Goal: Task Accomplishment & Management: Complete application form

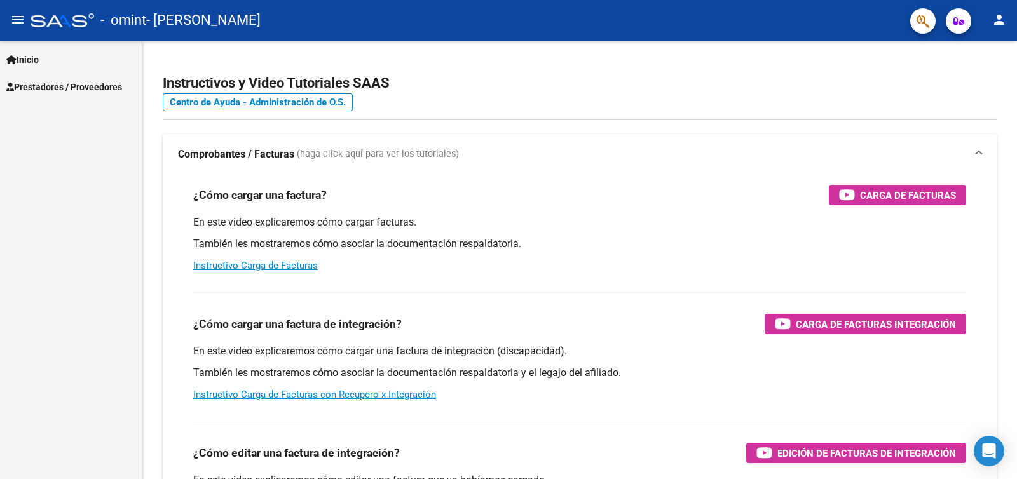
click at [15, 17] on mat-icon "menu" at bounding box center [17, 19] width 15 height 15
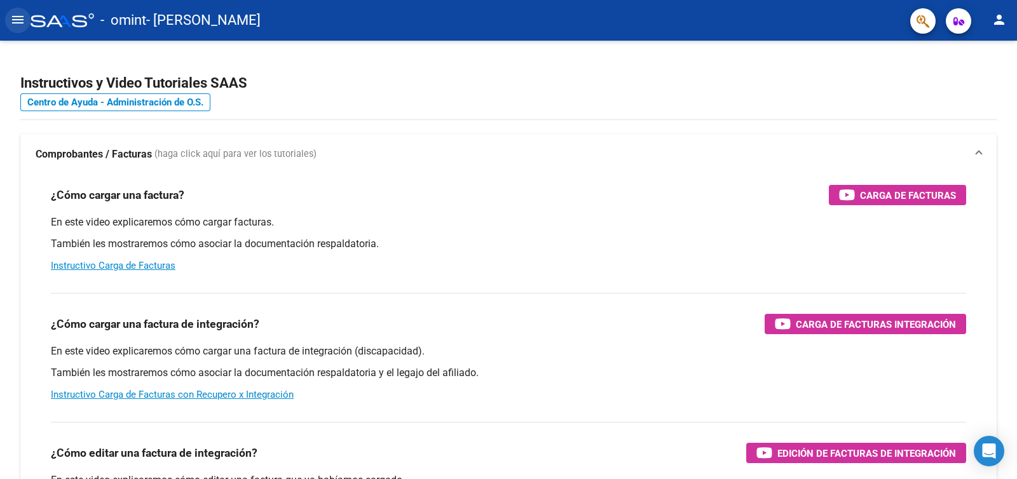
click at [15, 17] on mat-icon "menu" at bounding box center [17, 19] width 15 height 15
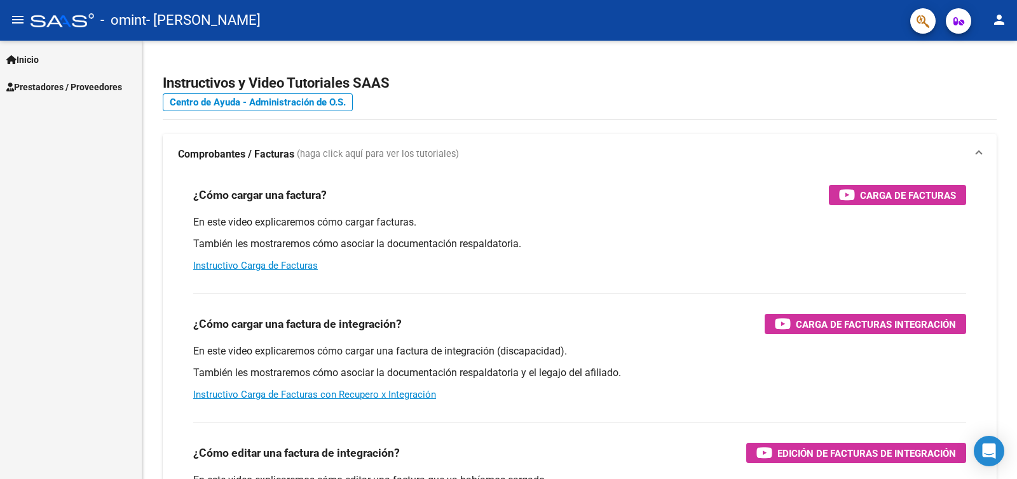
click at [27, 58] on span "Inicio" at bounding box center [22, 60] width 32 height 14
click at [76, 145] on span "Prestadores / Proveedores" at bounding box center [64, 142] width 116 height 14
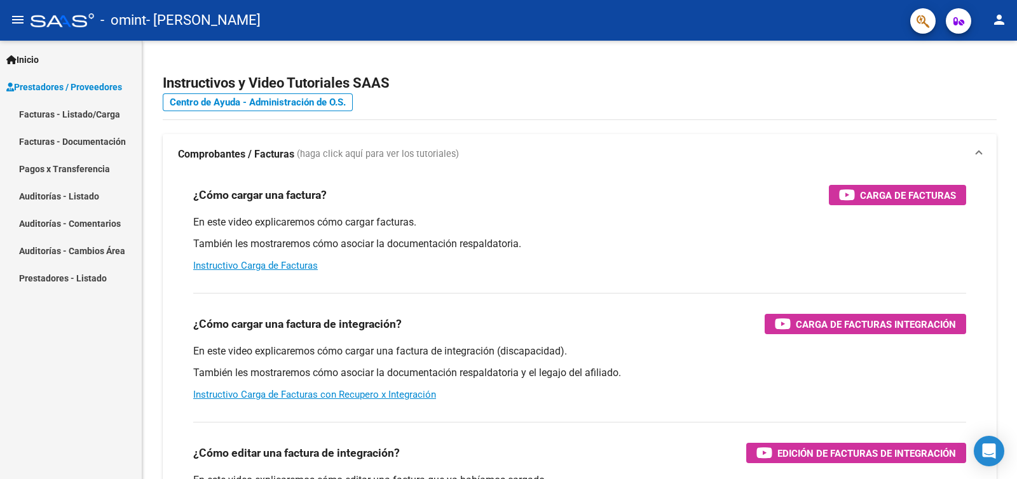
click at [99, 119] on link "Facturas - Listado/Carga" at bounding box center [71, 113] width 142 height 27
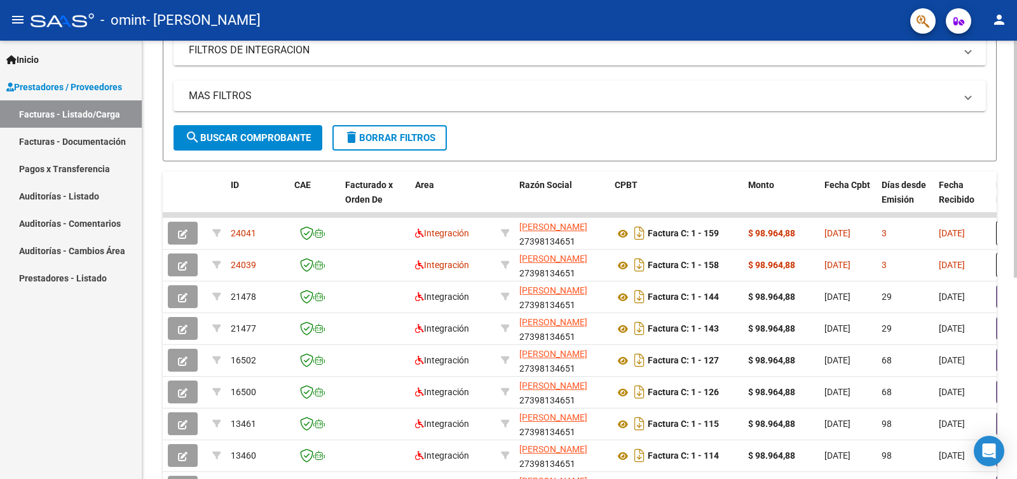
click at [1016, 284] on div at bounding box center [1015, 285] width 3 height 237
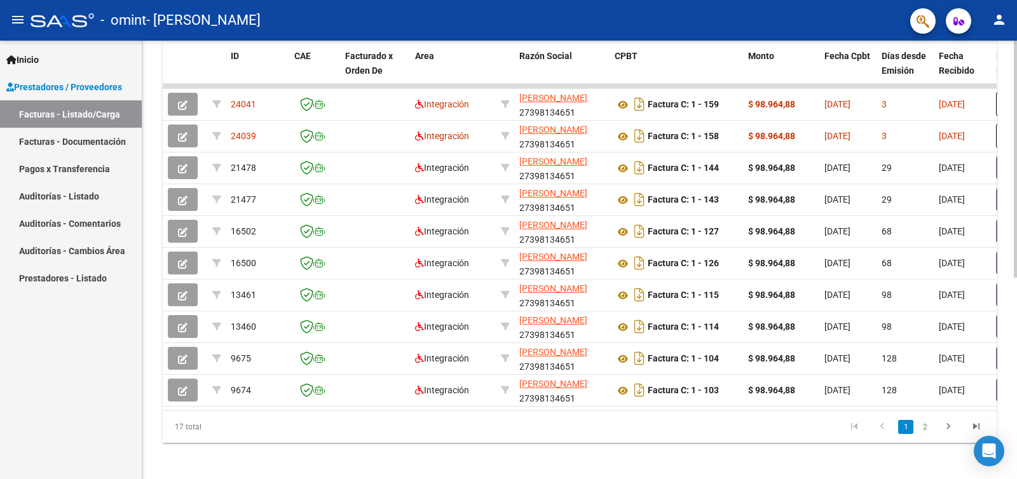
scroll to position [372, 0]
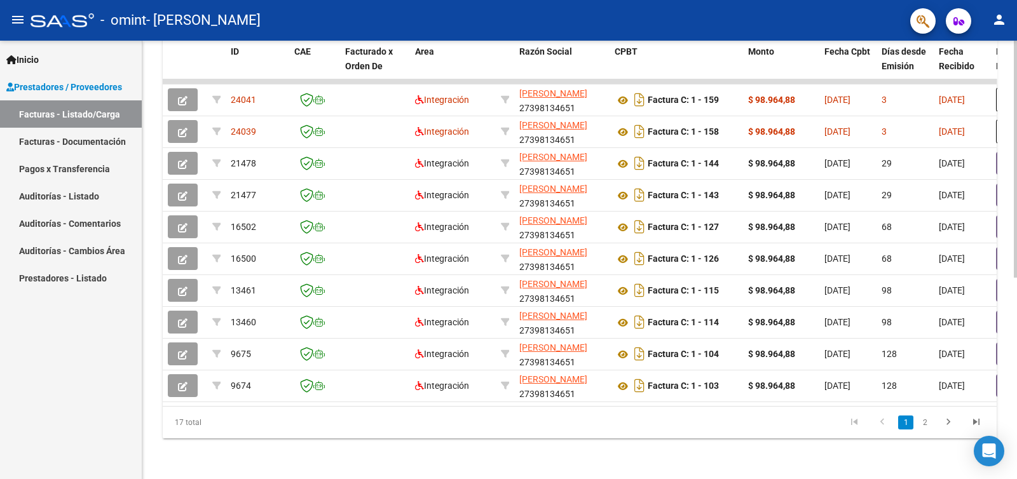
click at [1016, 382] on div at bounding box center [1015, 360] width 3 height 237
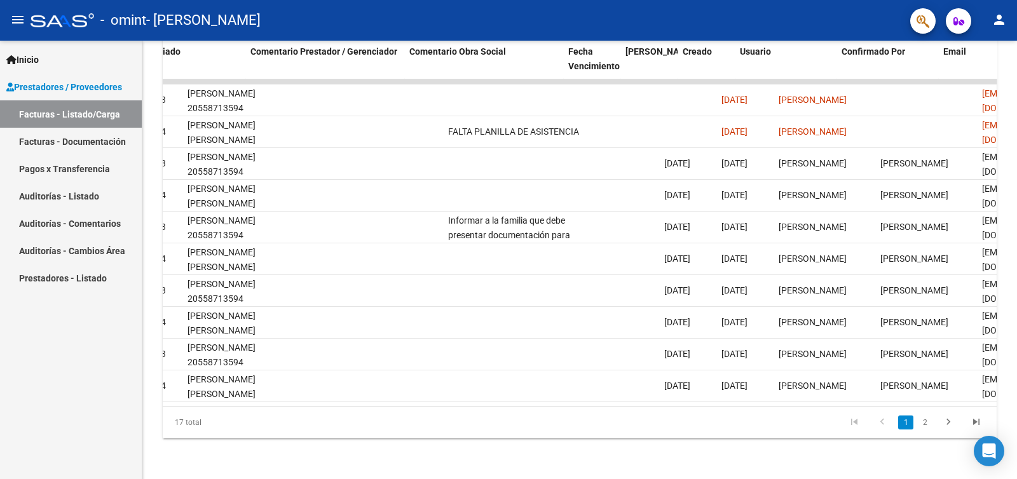
scroll to position [0, 1846]
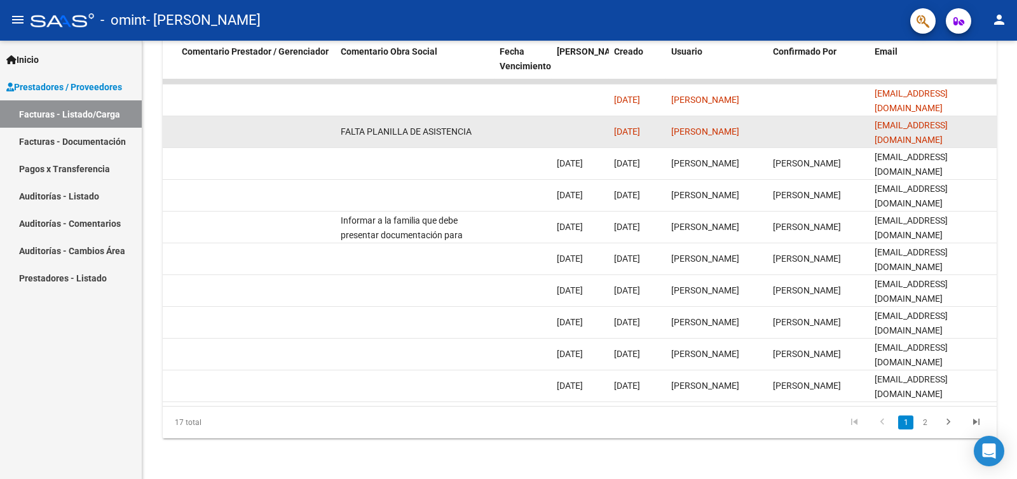
click at [684, 125] on div "[PERSON_NAME]" at bounding box center [717, 132] width 92 height 15
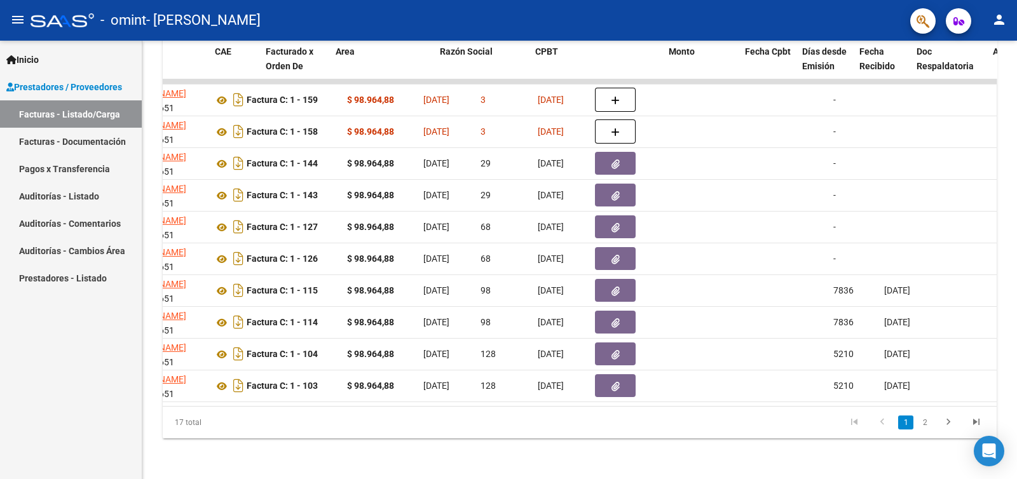
scroll to position [0, 0]
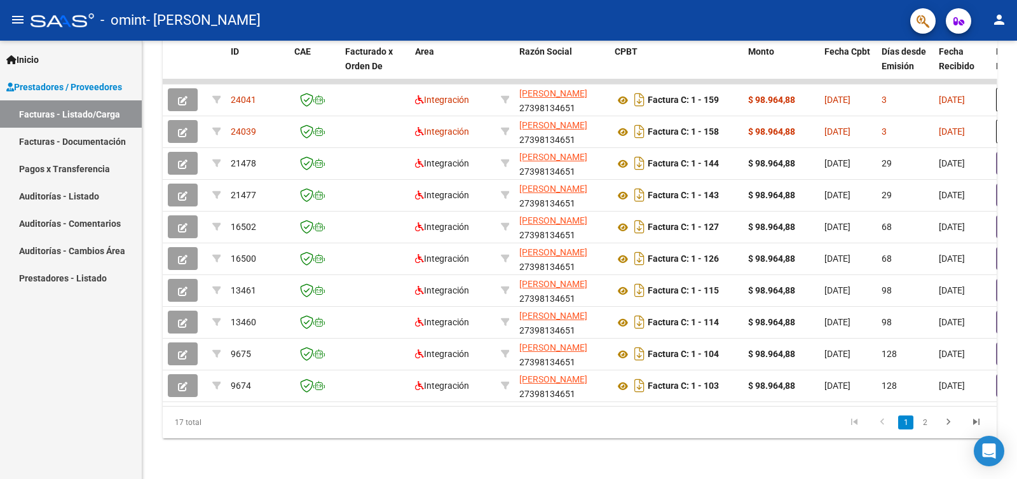
click at [32, 142] on link "Facturas - Documentación" at bounding box center [71, 141] width 142 height 27
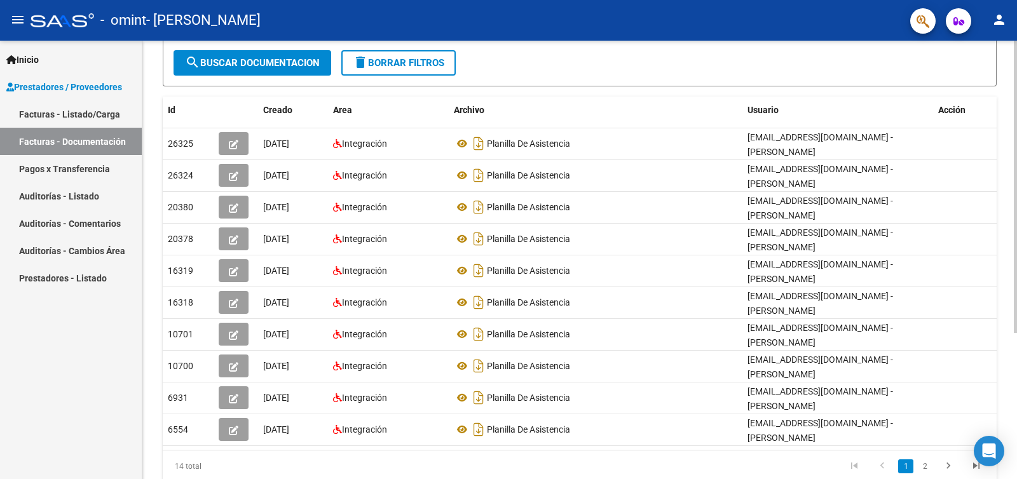
scroll to position [219, 0]
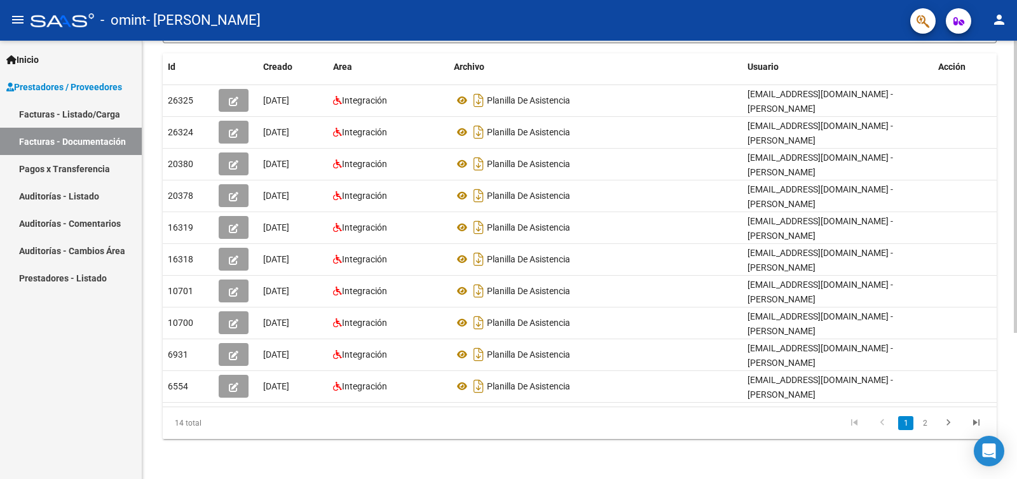
click at [1016, 379] on div at bounding box center [1015, 332] width 3 height 292
click at [67, 108] on link "Facturas - Listado/Carga" at bounding box center [71, 113] width 142 height 27
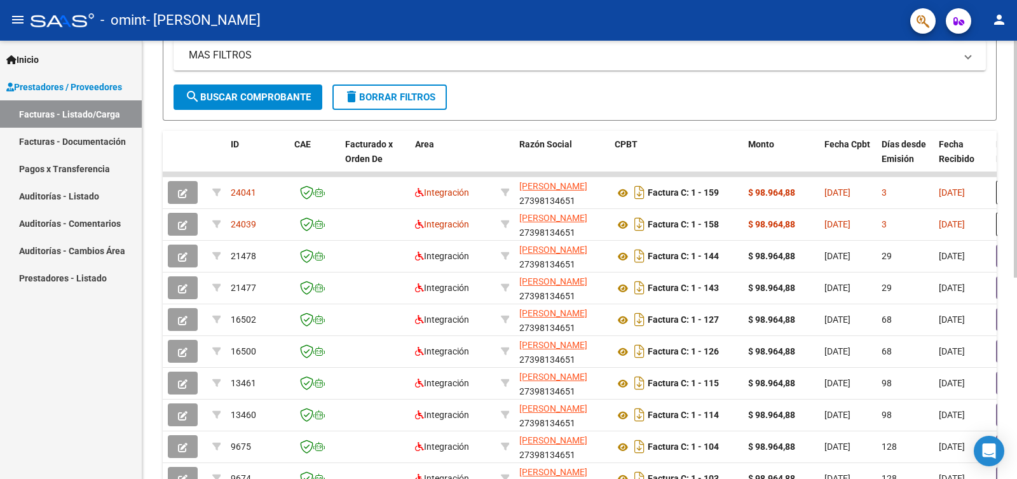
scroll to position [272, 0]
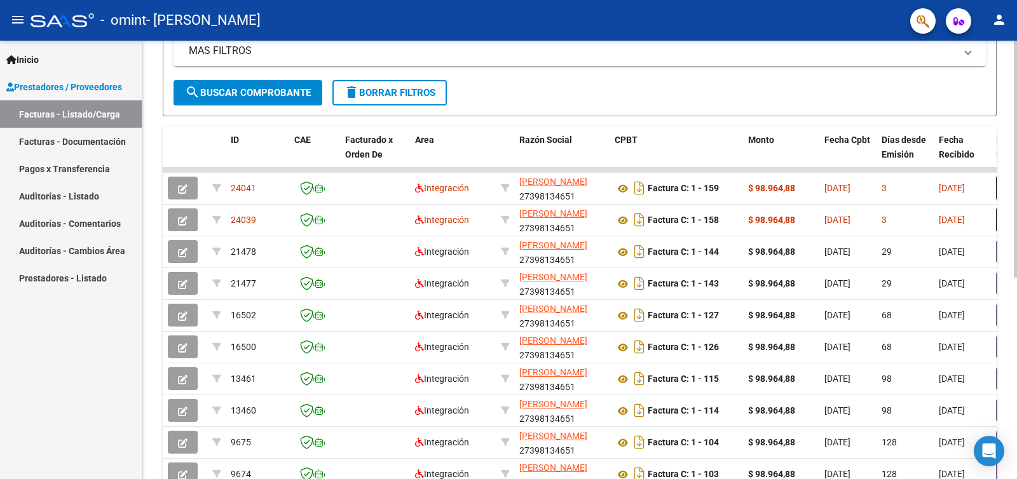
click at [1016, 306] on div at bounding box center [1015, 311] width 3 height 237
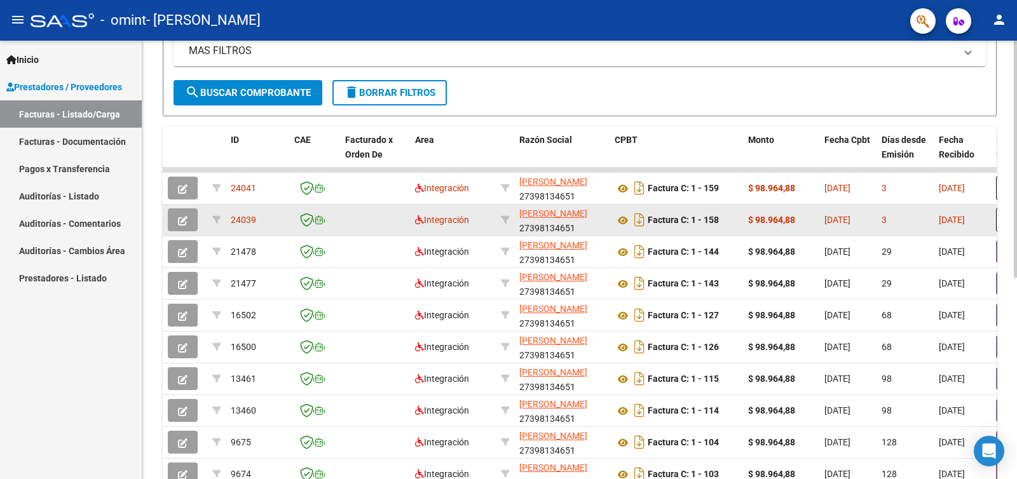
click at [185, 220] on icon "button" at bounding box center [183, 221] width 10 height 10
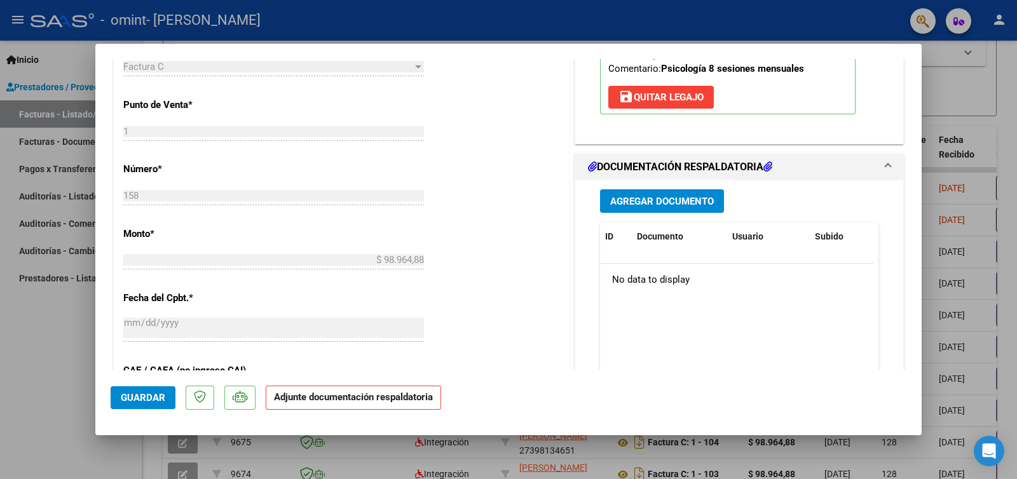
scroll to position [498, 0]
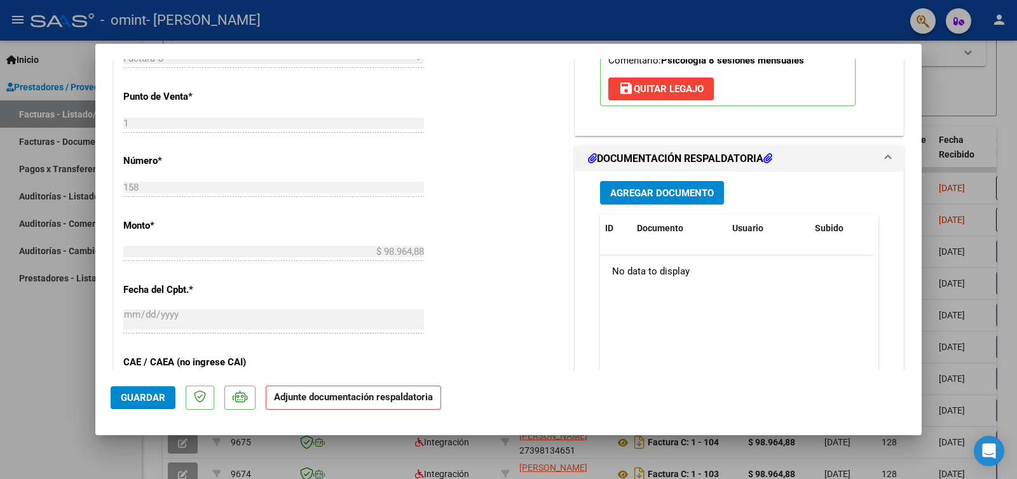
click at [679, 200] on button "Agregar Documento" at bounding box center [662, 193] width 124 height 24
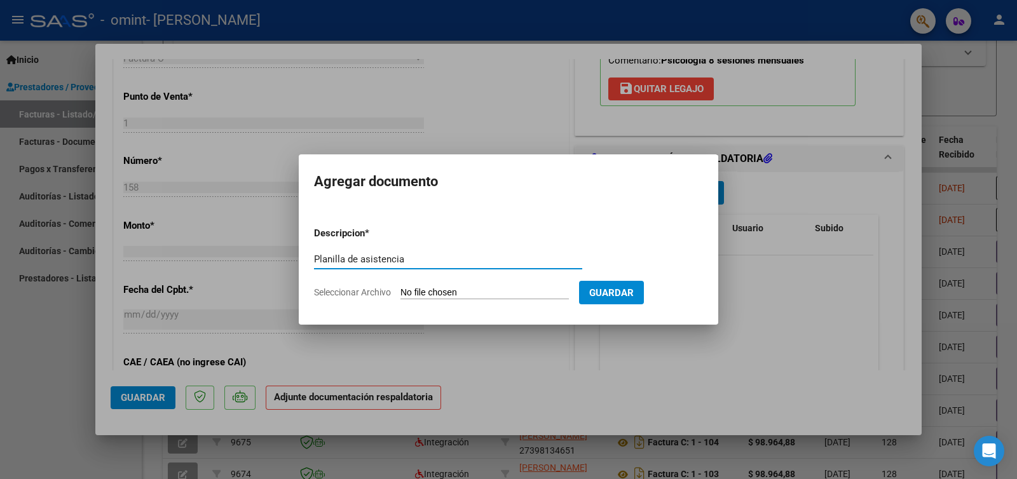
type input "Planilla de asistencia"
click at [448, 287] on input "Seleccionar Archivo" at bounding box center [484, 293] width 168 height 12
type input "C:\fakepath\[PERSON_NAME] septiembre.pdf"
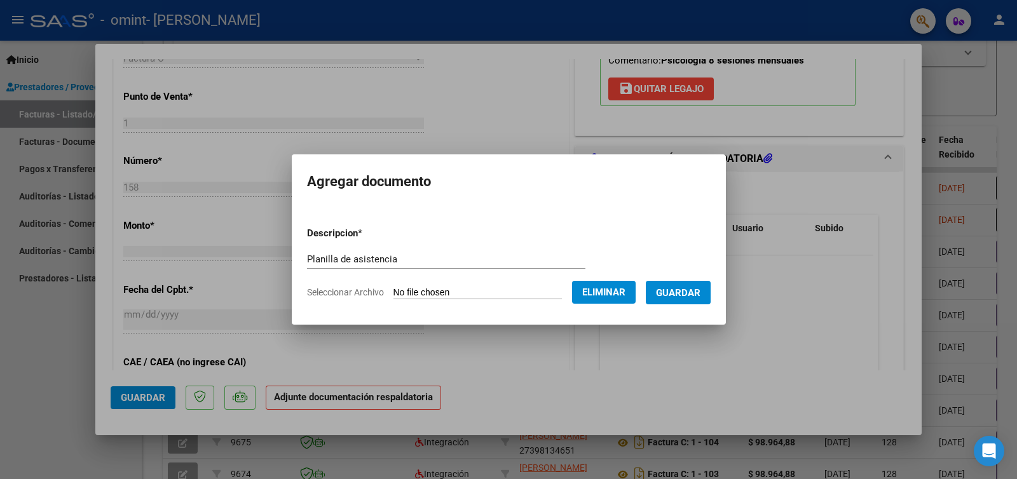
click at [691, 290] on span "Guardar" at bounding box center [678, 292] width 44 height 11
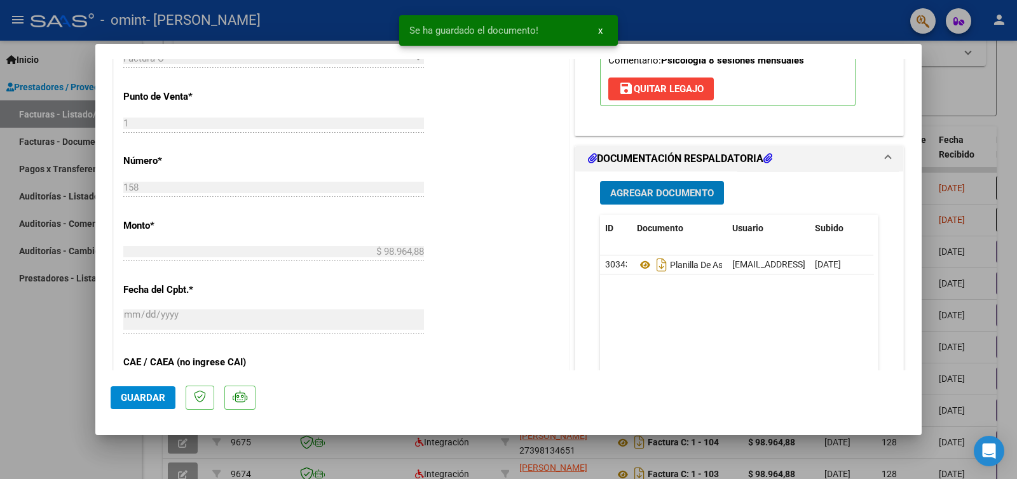
click at [149, 405] on button "Guardar" at bounding box center [143, 397] width 65 height 23
click at [944, 146] on div at bounding box center [508, 239] width 1017 height 479
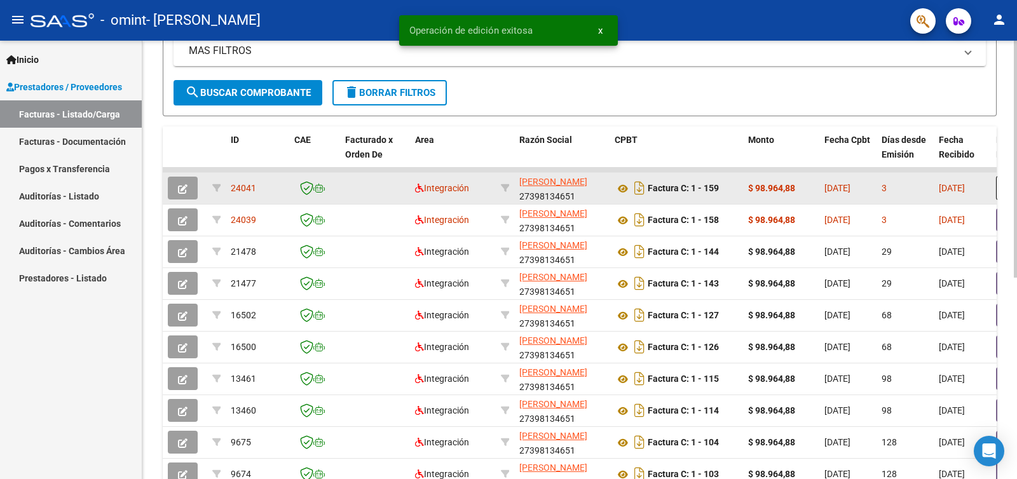
click at [170, 179] on button "button" at bounding box center [183, 188] width 30 height 23
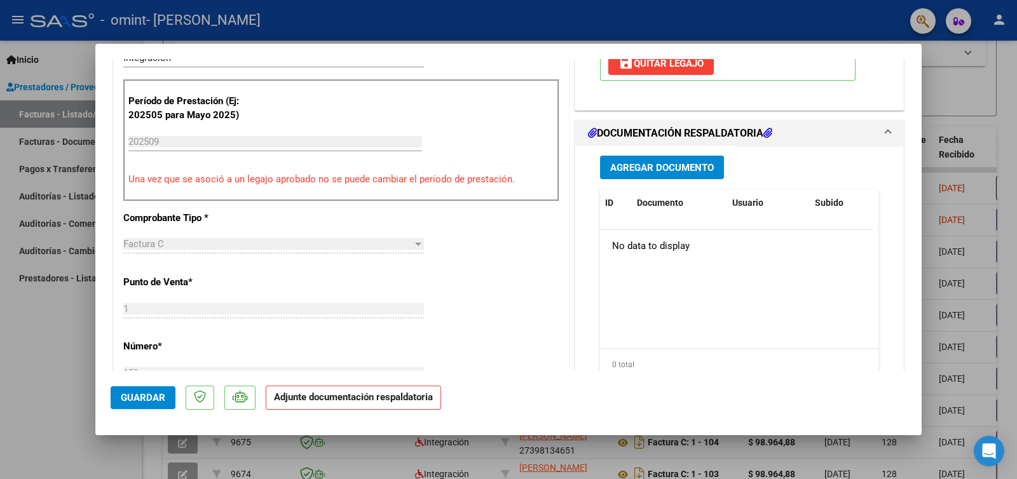
scroll to position [283, 0]
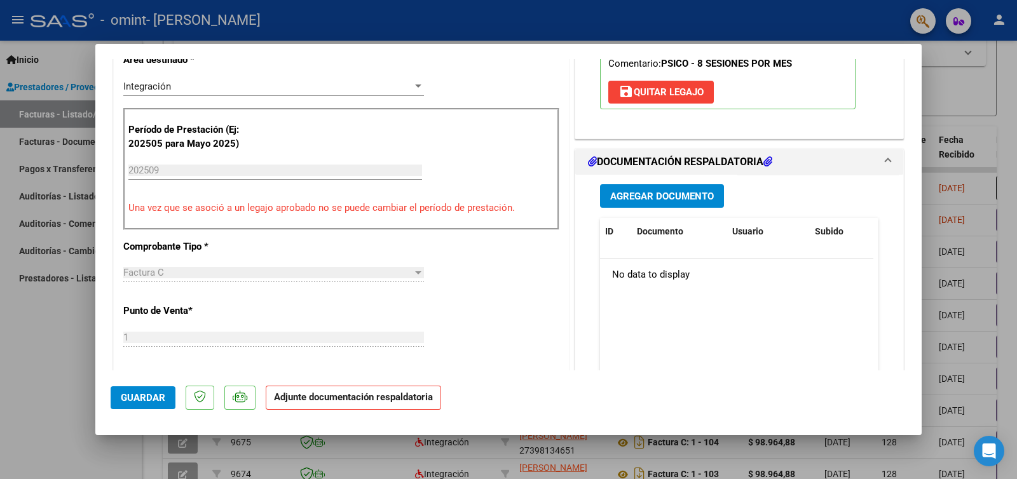
click at [677, 194] on span "Agregar Documento" at bounding box center [662, 196] width 104 height 11
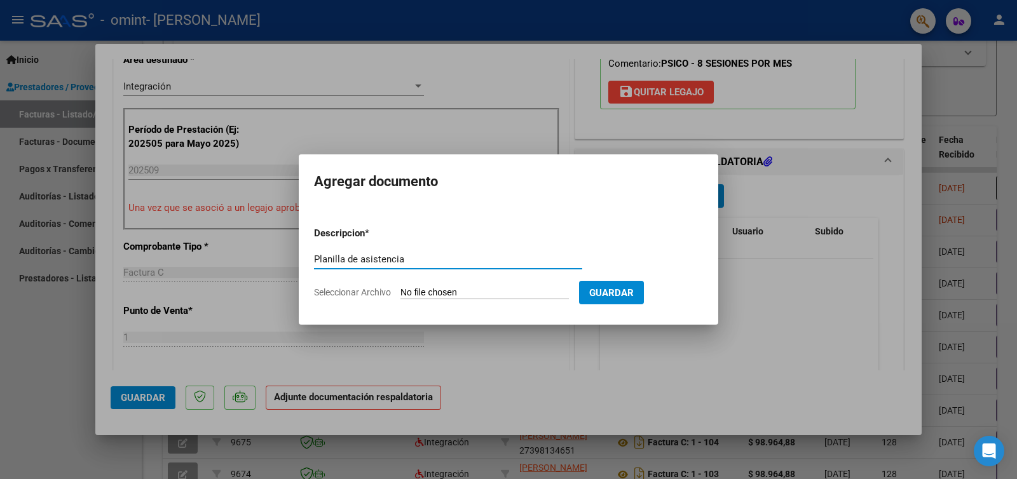
type input "Planilla de asistencia"
click at [421, 280] on div "Planilla de asistencia Escriba aquí una descripcion" at bounding box center [448, 265] width 268 height 31
click at [418, 293] on input "Seleccionar Archivo" at bounding box center [484, 293] width 168 height 12
type input "C:\fakepath\[PERSON_NAME] septiembre.pdf"
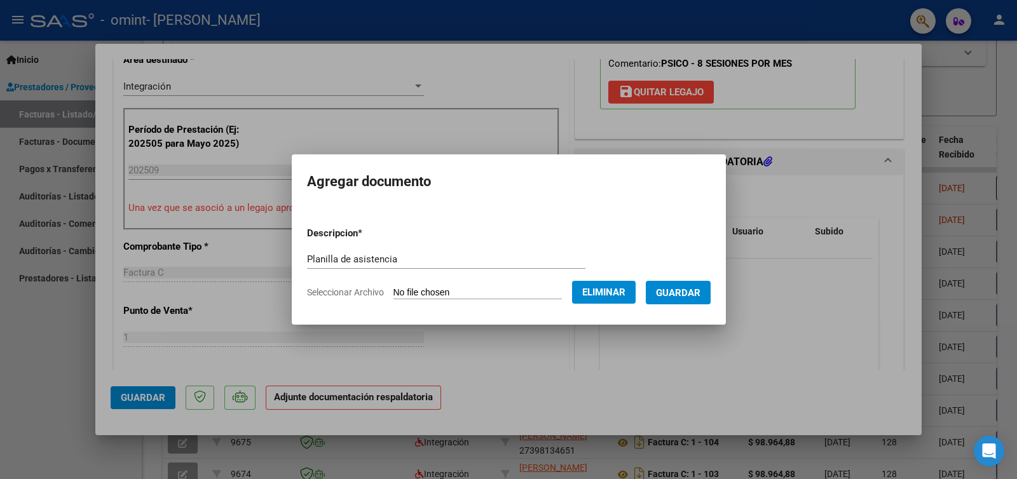
click at [685, 303] on button "Guardar" at bounding box center [678, 293] width 65 height 24
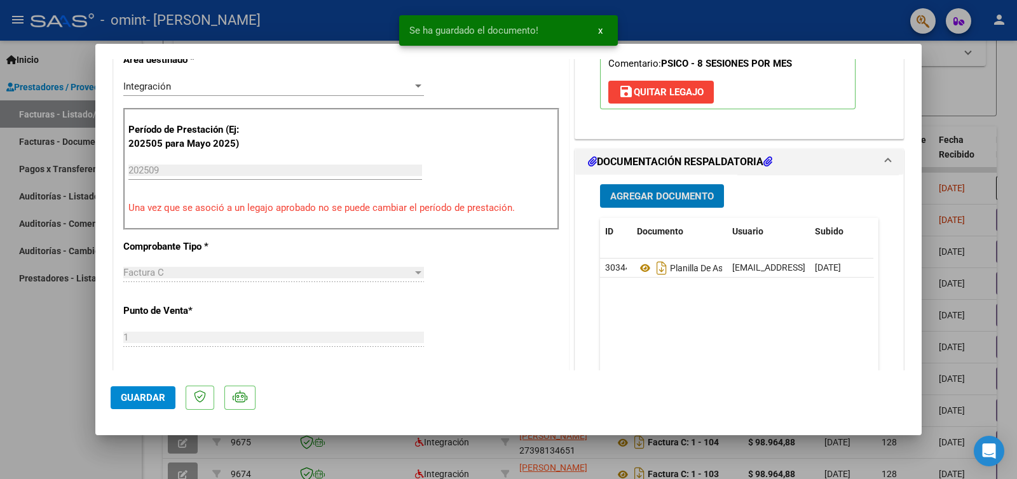
click at [133, 406] on button "Guardar" at bounding box center [143, 397] width 65 height 23
click at [965, 213] on div at bounding box center [508, 239] width 1017 height 479
